Goal: Navigation & Orientation: Find specific page/section

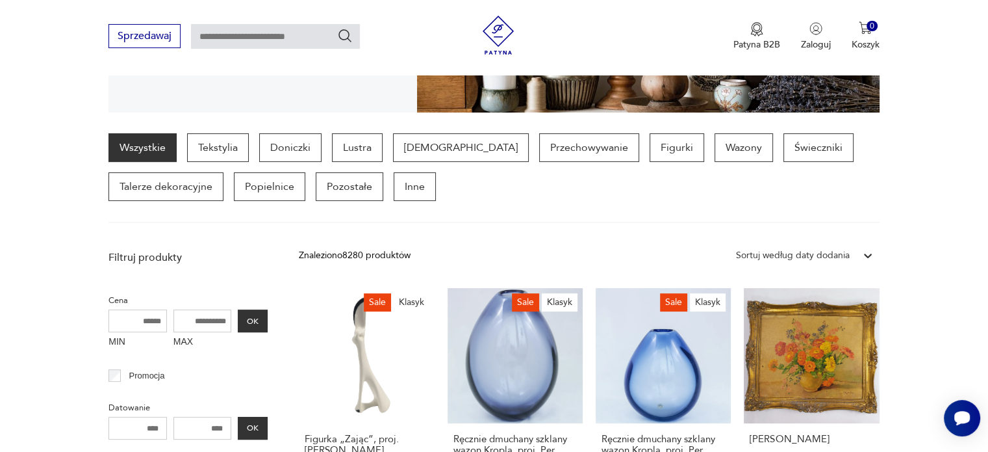
scroll to position [291, 0]
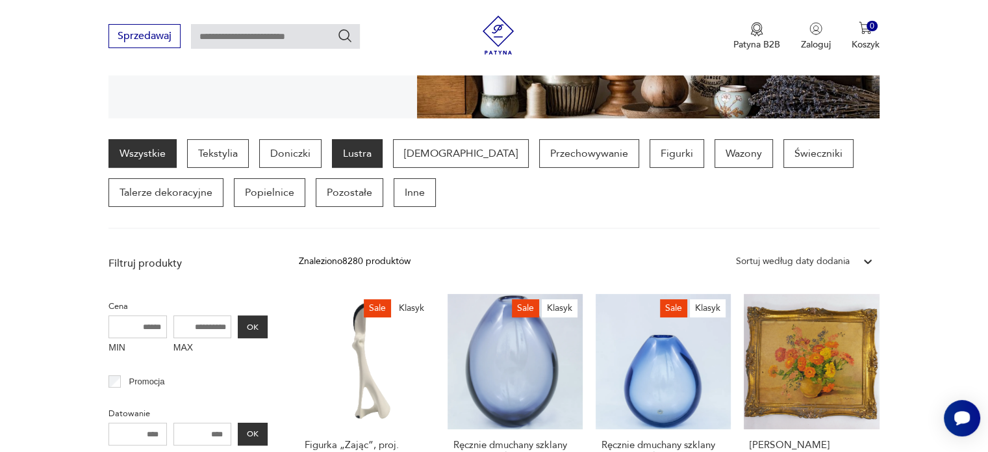
click at [356, 153] on p "Lustra" at bounding box center [357, 153] width 51 height 29
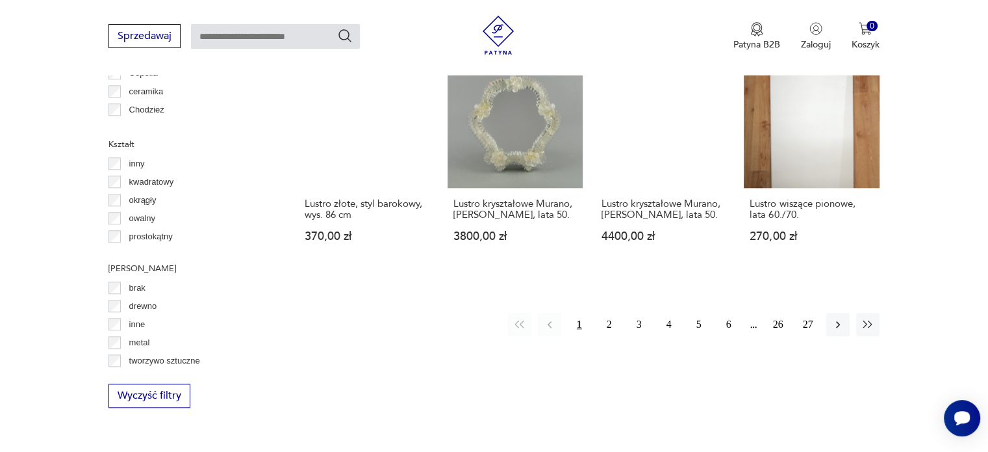
scroll to position [1299, 0]
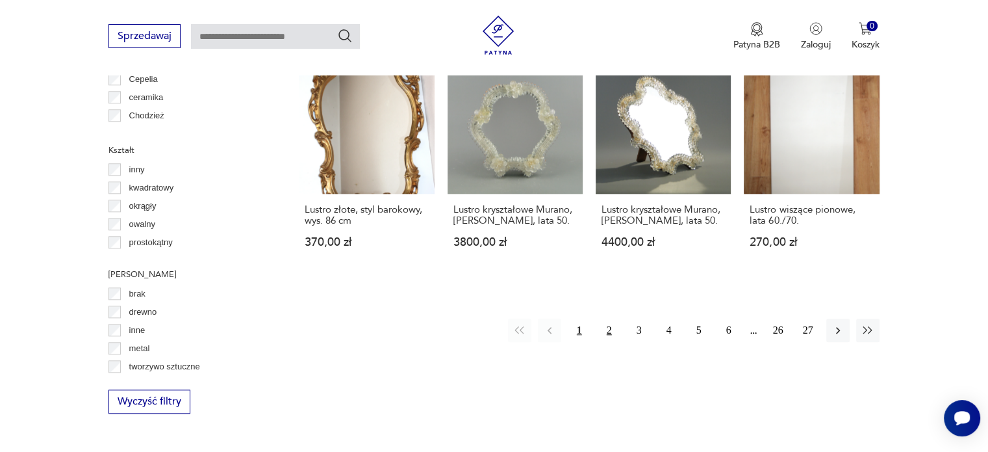
click at [602, 318] on button "2" at bounding box center [609, 329] width 23 height 23
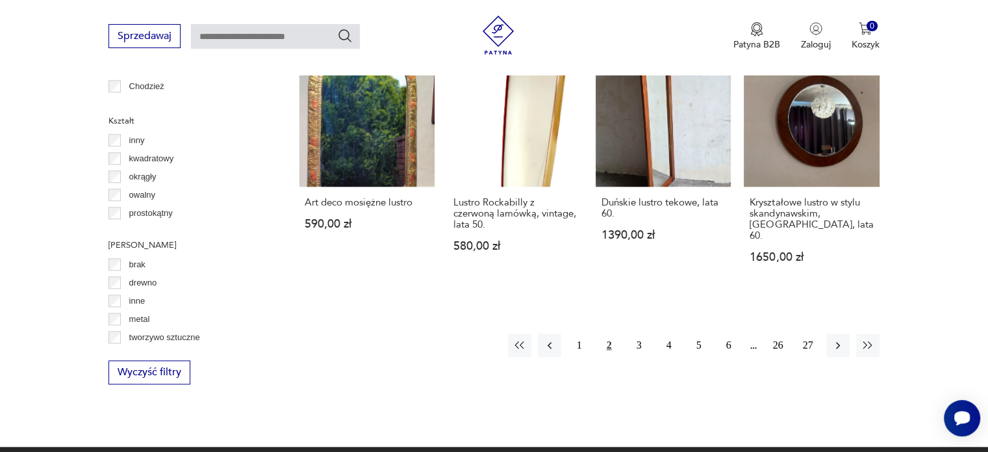
scroll to position [1333, 0]
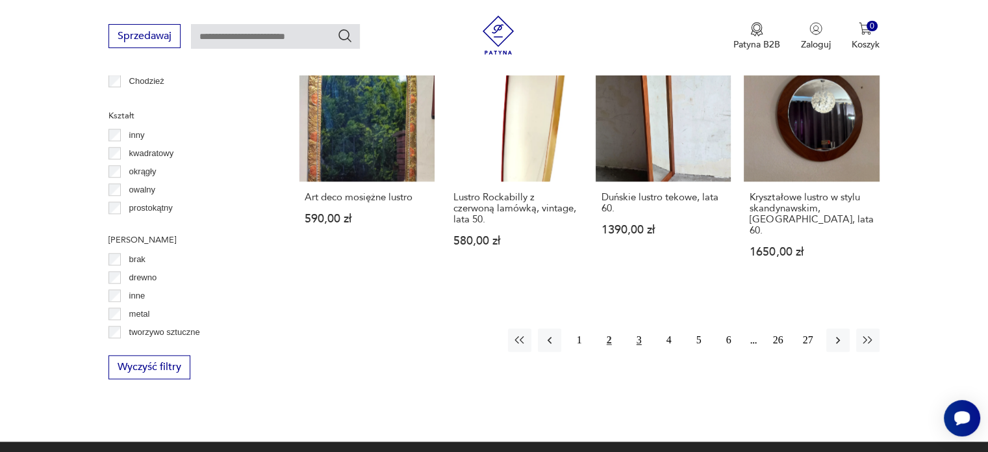
click at [635, 328] on button "3" at bounding box center [639, 339] width 23 height 23
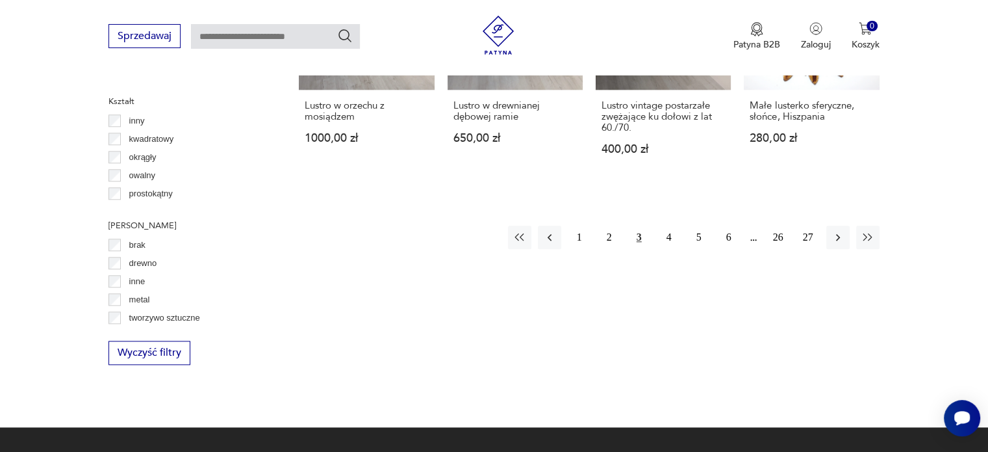
scroll to position [1372, 0]
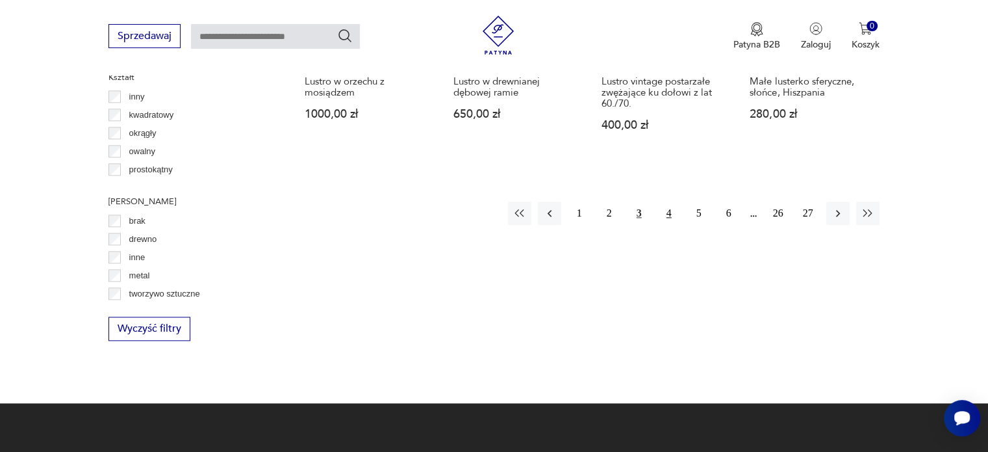
click at [669, 225] on button "4" at bounding box center [669, 212] width 23 height 23
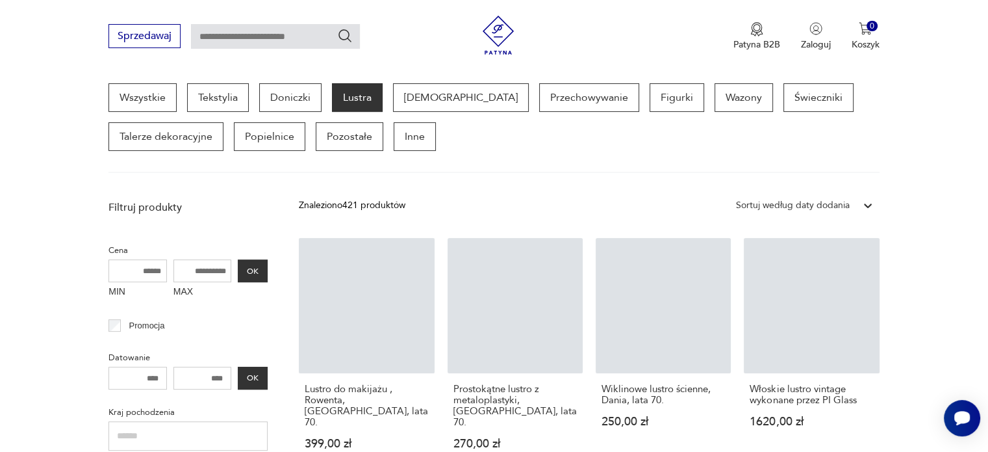
scroll to position [344, 0]
